Goal: Task Accomplishment & Management: Use online tool/utility

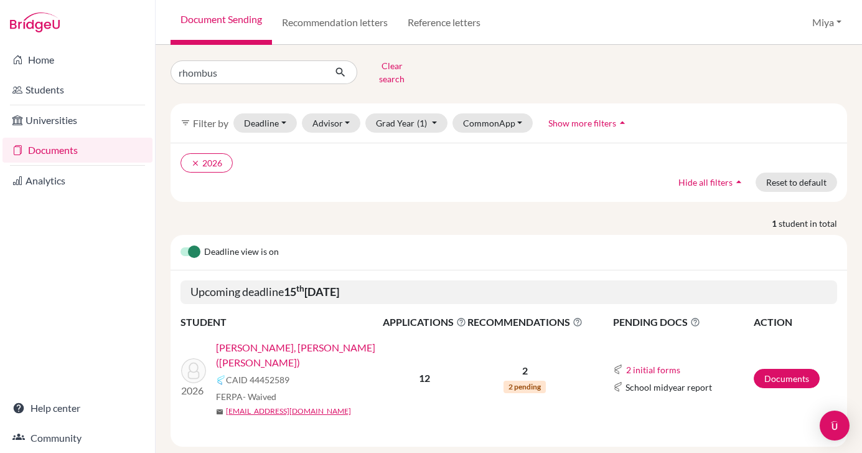
scroll to position [3, 0]
click at [664, 363] on button "2 initial forms" at bounding box center [653, 370] width 55 height 14
click at [674, 395] on div "School report" at bounding box center [693, 400] width 109 height 13
click at [672, 363] on button "2 initial forms" at bounding box center [653, 370] width 55 height 14
click at [681, 397] on div "School report" at bounding box center [693, 400] width 109 height 13
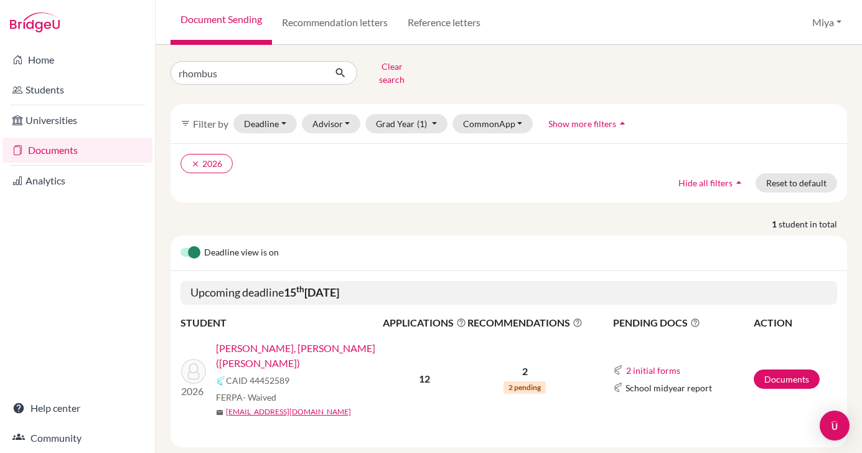
click at [712, 410] on div "Deadline view is on Upcoming deadline 15 th October 2025 STUDENT APPLICATIONS T…" at bounding box center [509, 341] width 677 height 212
click at [782, 369] on link "Documents" at bounding box center [787, 378] width 66 height 19
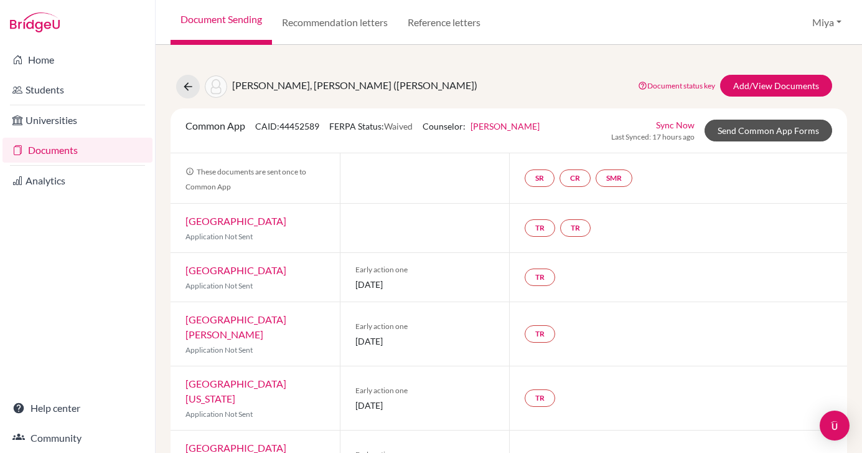
click at [771, 131] on link "Send Common App Forms" at bounding box center [769, 131] width 128 height 22
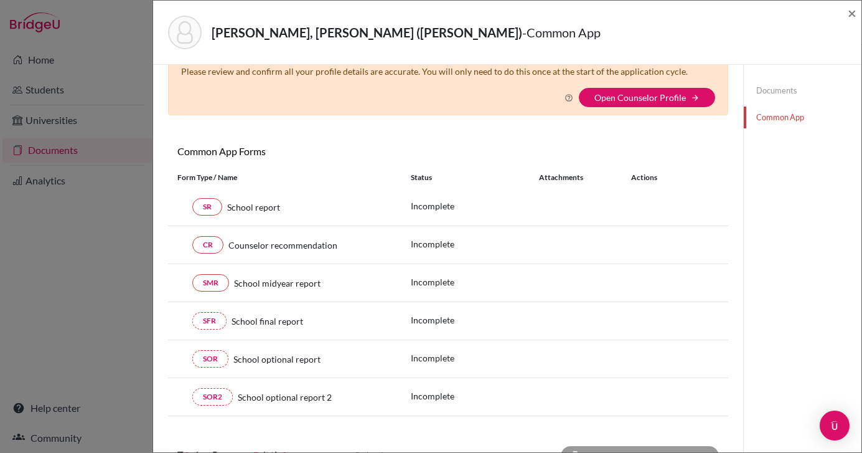
scroll to position [49, 0]
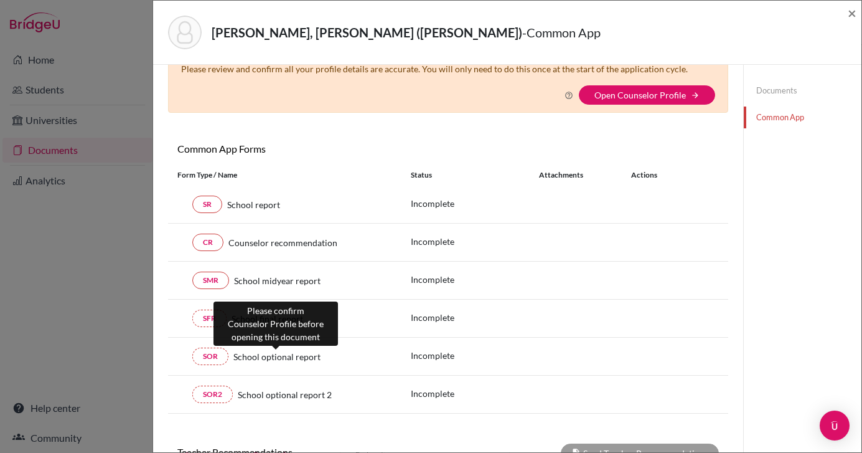
click at [304, 357] on span "School optional report" at bounding box center [276, 356] width 87 height 13
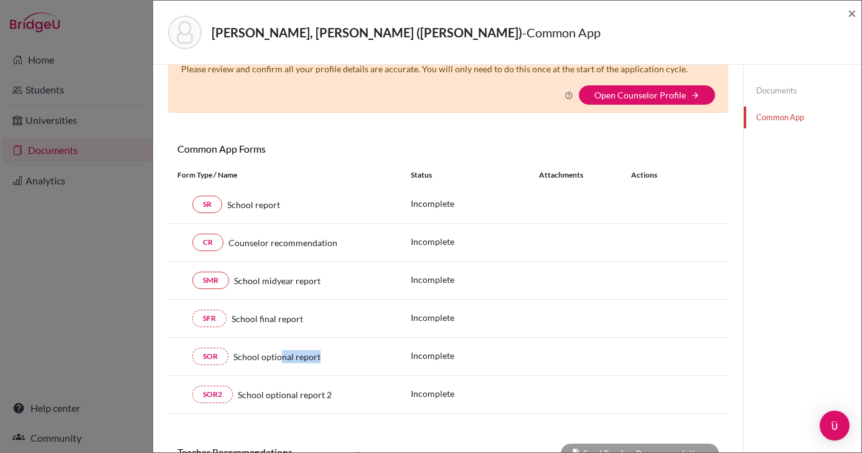
drag, startPoint x: 283, startPoint y: 358, endPoint x: 322, endPoint y: 359, distance: 39.2
click at [322, 359] on div "School optional report" at bounding box center [310, 356] width 164 height 13
click at [850, 9] on span "×" at bounding box center [852, 13] width 9 height 18
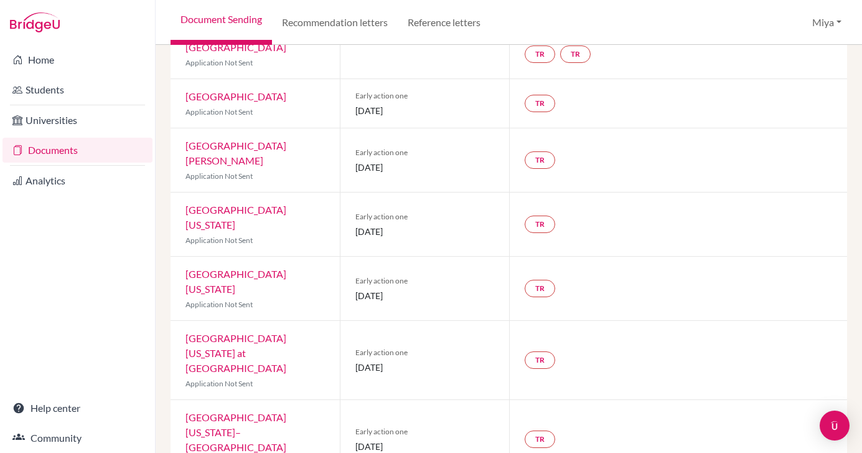
scroll to position [176, 0]
